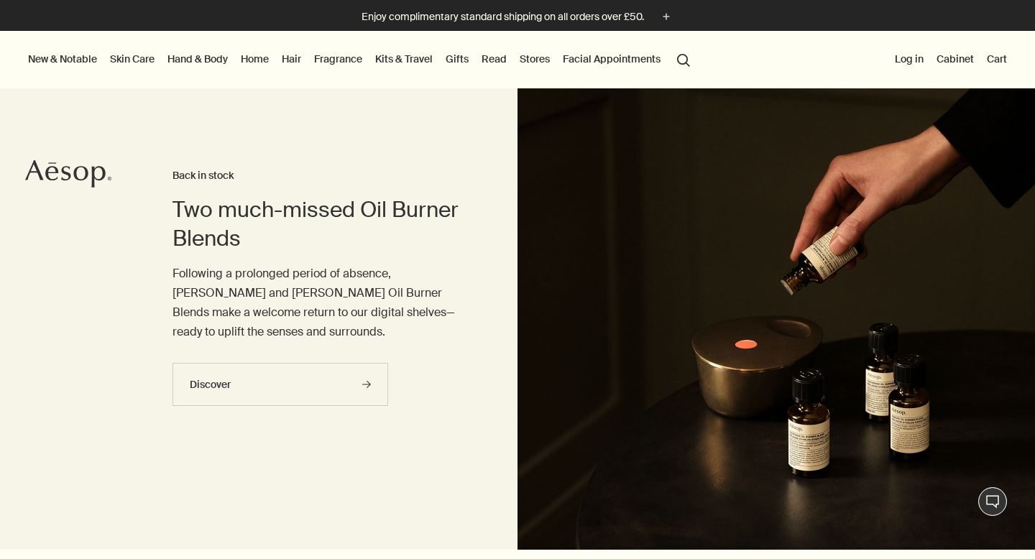
click at [444, 58] on link "Gifts" at bounding box center [457, 59] width 29 height 19
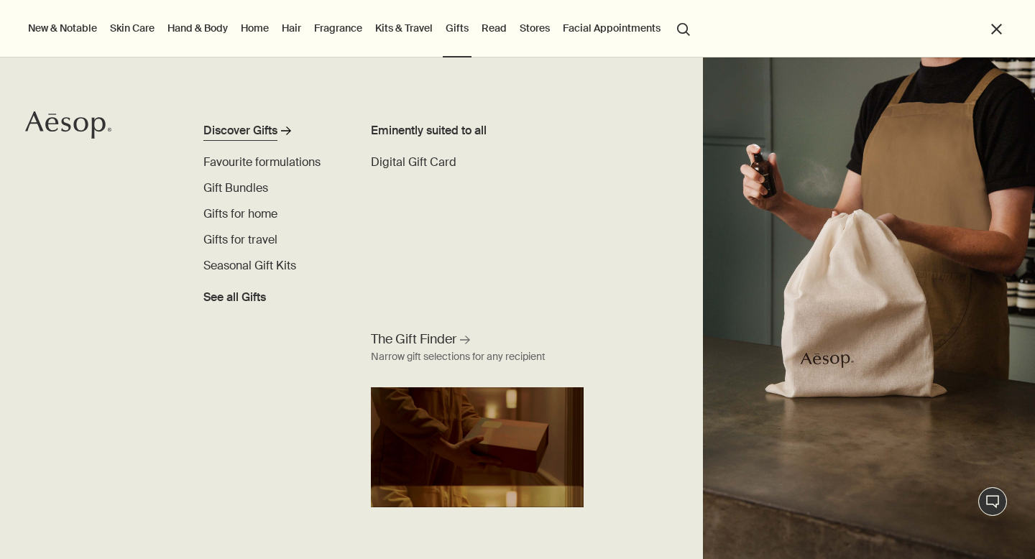
click at [262, 131] on div "Discover Gifts" at bounding box center [240, 130] width 74 height 17
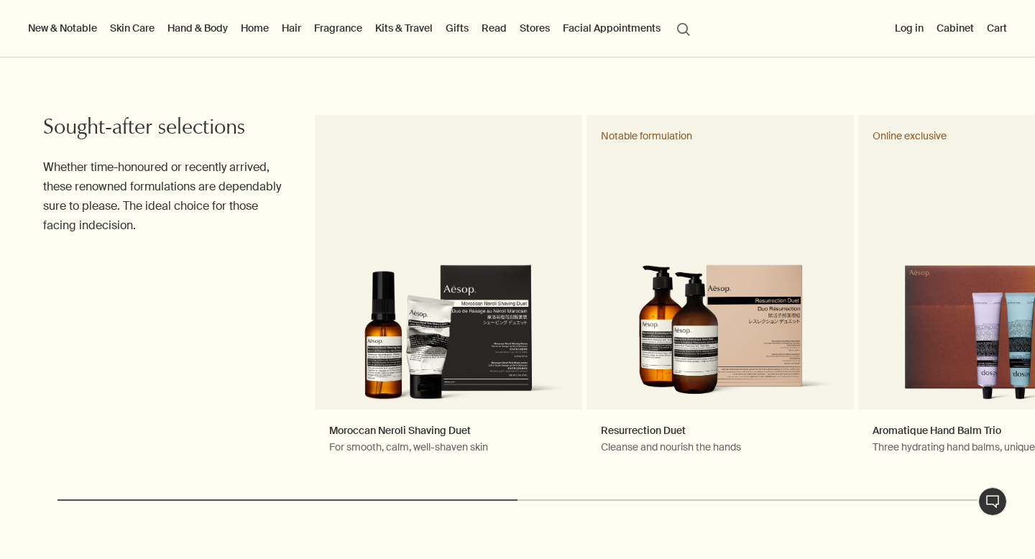
scroll to position [626, 0]
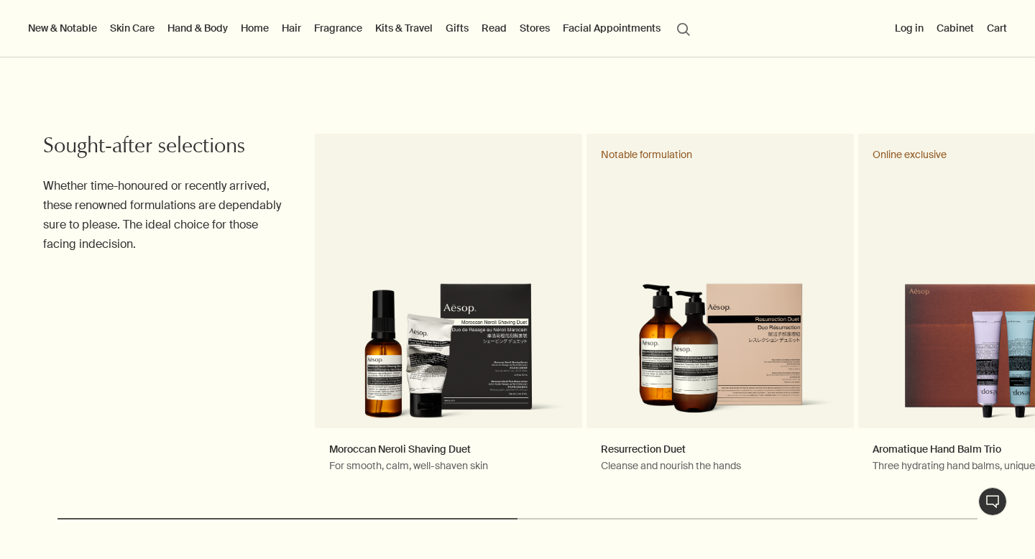
click at [463, 32] on link "Gifts" at bounding box center [457, 28] width 29 height 19
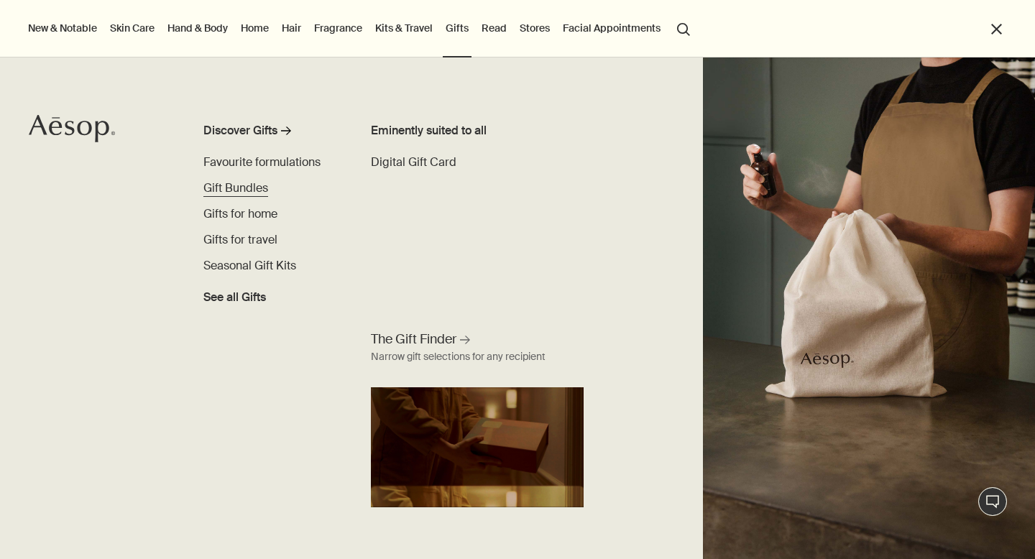
click at [254, 190] on span "Gift Bundles" at bounding box center [235, 187] width 65 height 15
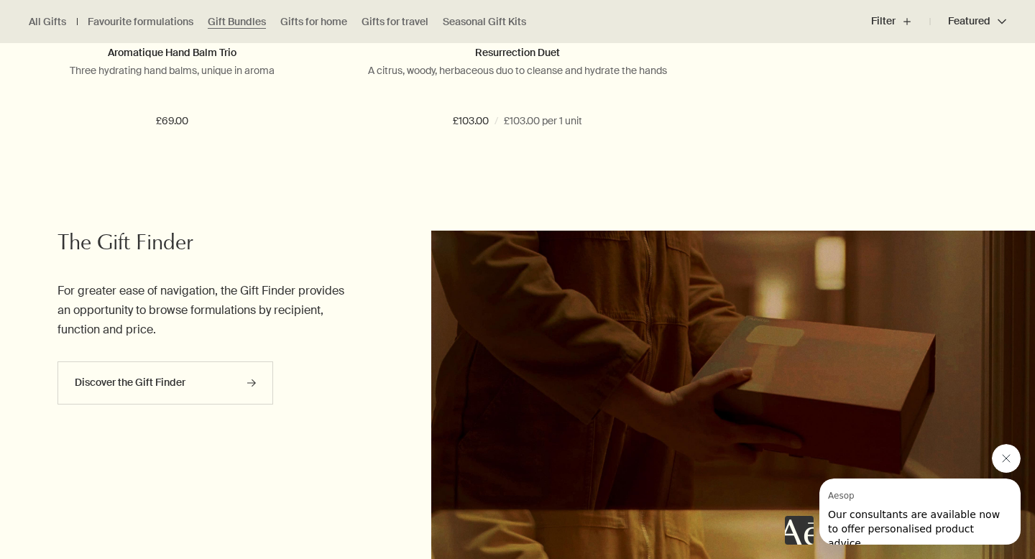
scroll to position [3269, 0]
